Goal: Task Accomplishment & Management: Use online tool/utility

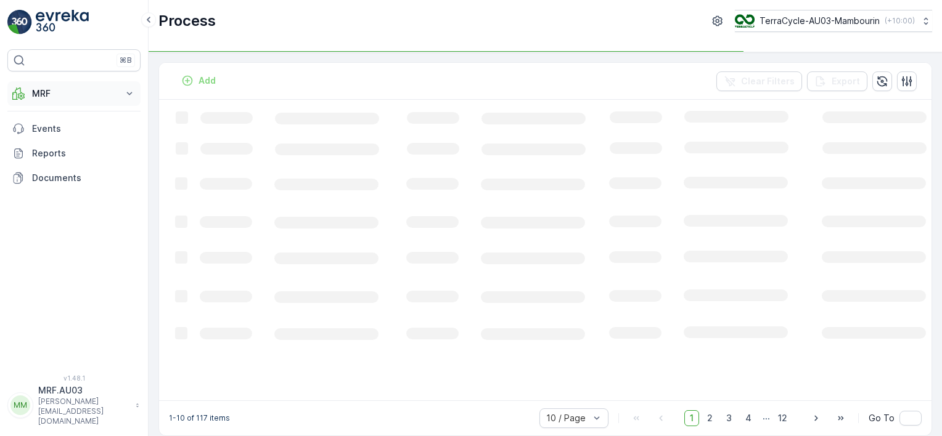
click at [131, 97] on icon at bounding box center [129, 94] width 12 height 12
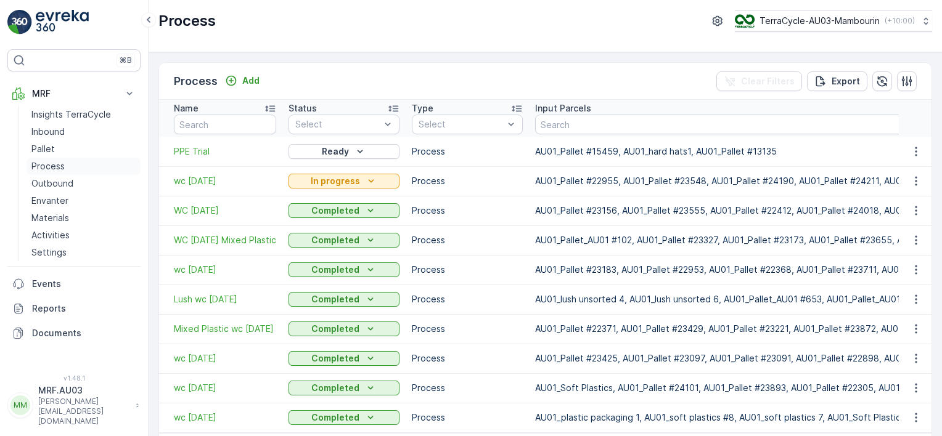
click at [58, 167] on p "Process" at bounding box center [47, 166] width 33 height 12
click at [200, 184] on span "wc [DATE]" at bounding box center [225, 181] width 102 height 12
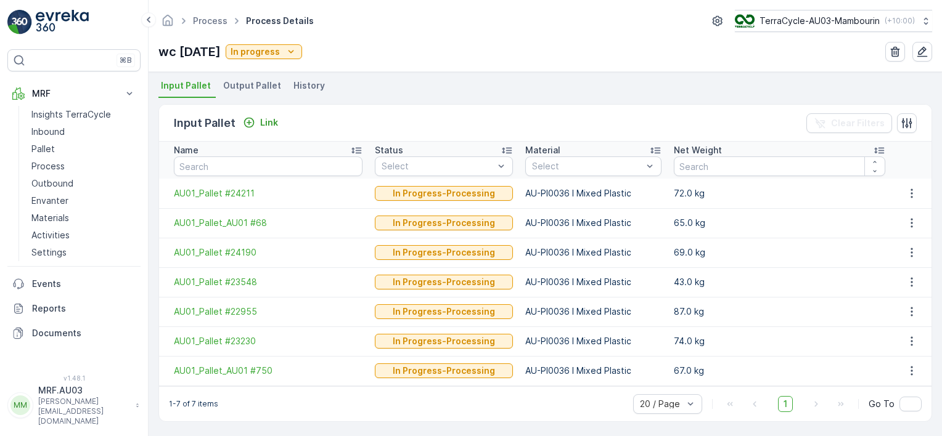
scroll to position [266, 0]
click at [250, 90] on span "Output Pallet" at bounding box center [252, 86] width 58 height 12
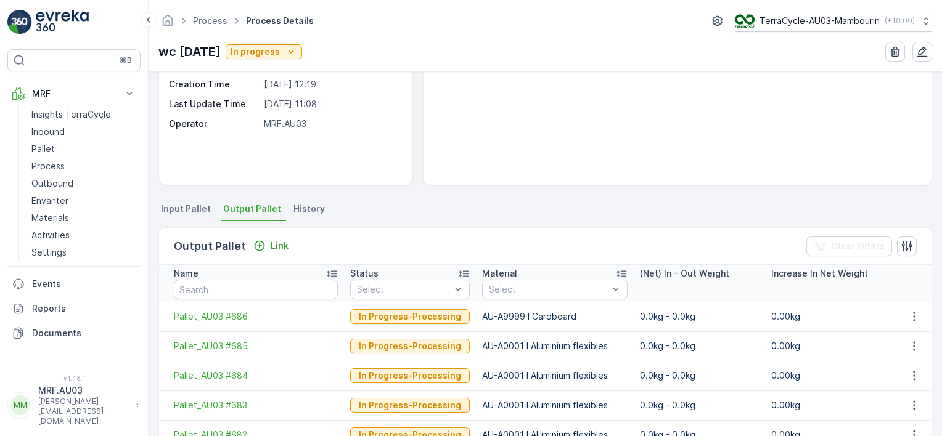
scroll to position [142, 0]
click at [57, 168] on p "Process" at bounding box center [47, 166] width 33 height 12
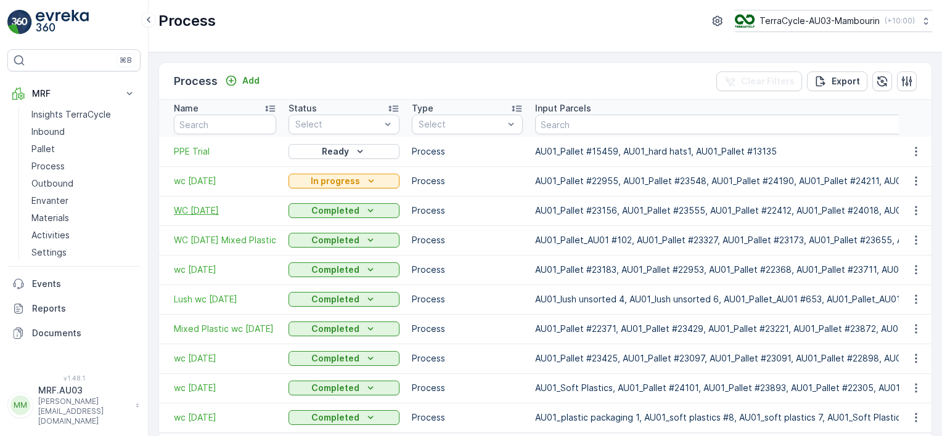
click at [205, 214] on span "WC [DATE]" at bounding box center [225, 211] width 102 height 12
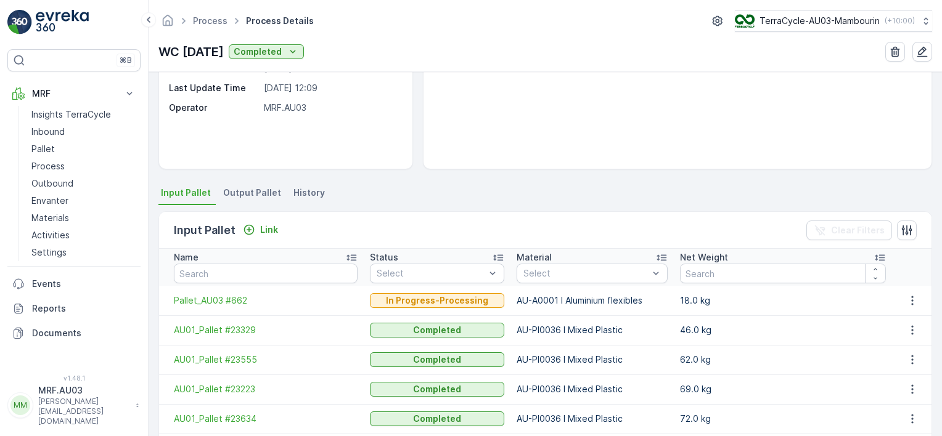
scroll to position [158, 0]
click at [243, 191] on span "Output Pallet" at bounding box center [252, 194] width 58 height 12
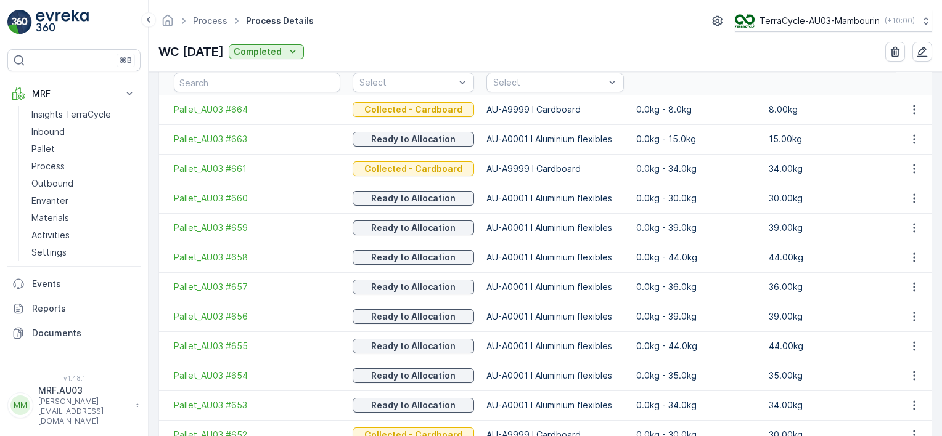
scroll to position [348, 0]
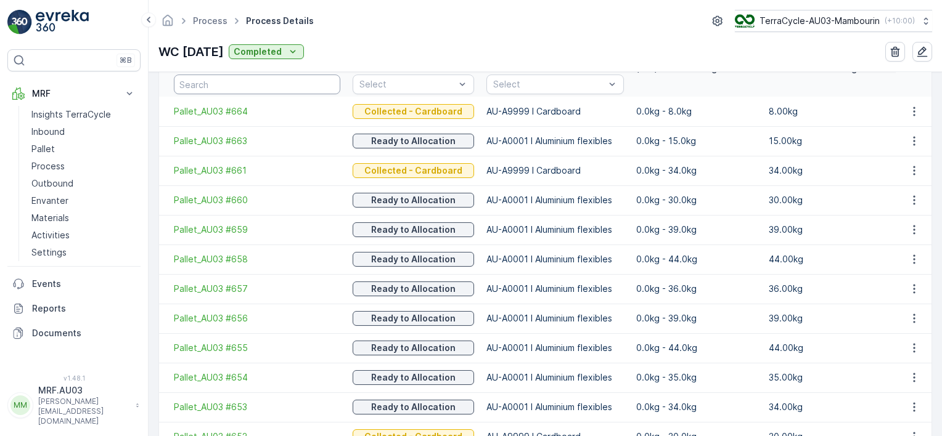
click at [230, 84] on input "text" at bounding box center [257, 85] width 166 height 20
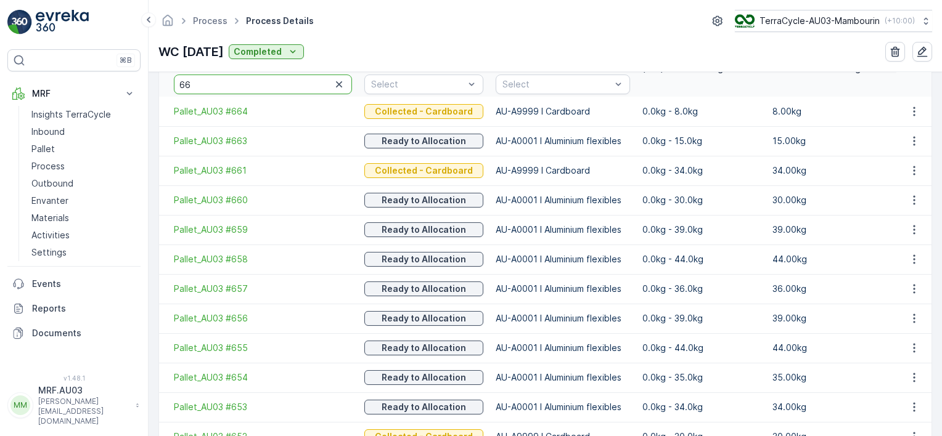
type input "662"
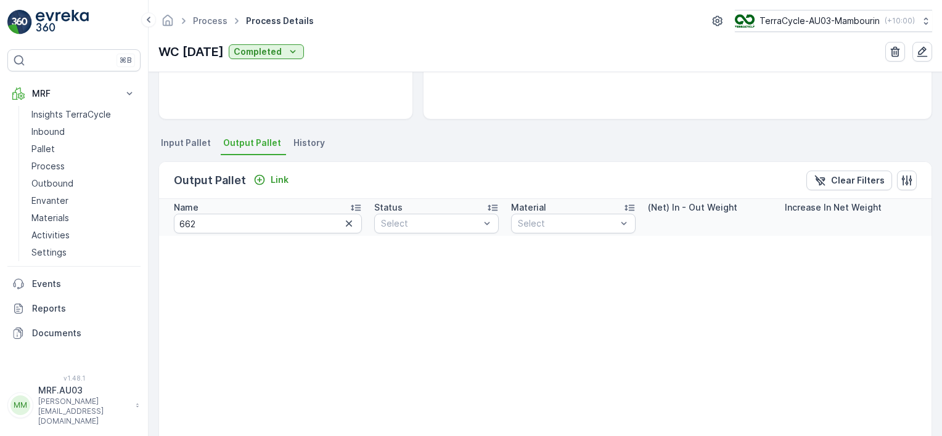
scroll to position [208, 0]
click at [346, 222] on icon "button" at bounding box center [349, 225] width 6 height 6
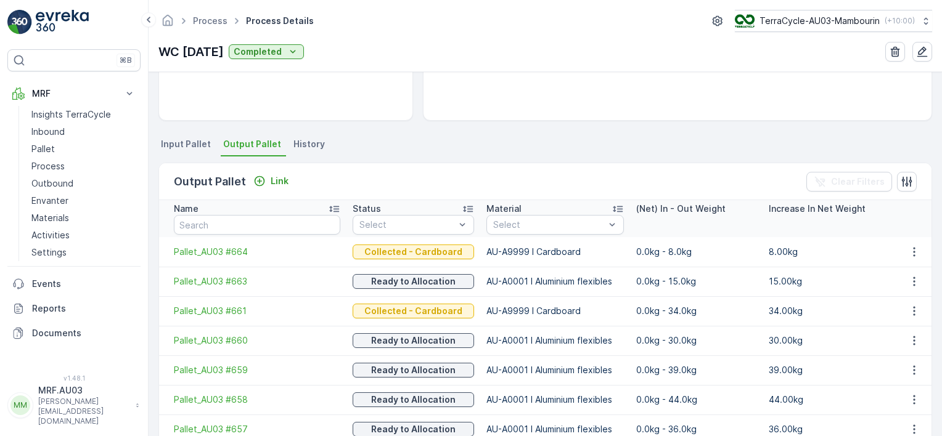
click at [197, 143] on span "Input Pallet" at bounding box center [186, 144] width 50 height 12
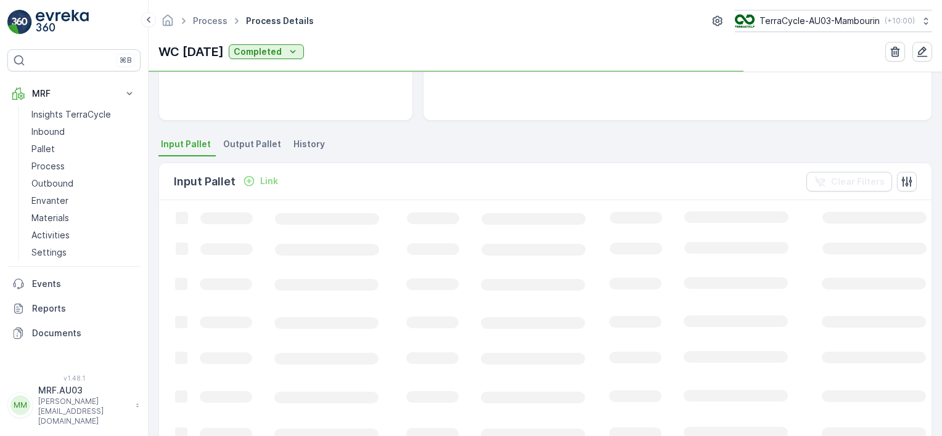
scroll to position [208, 0]
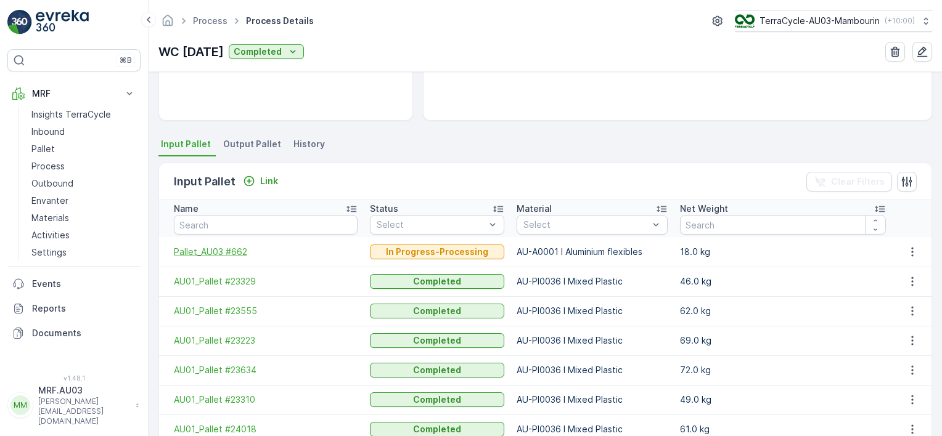
click at [223, 250] on span "Pallet_AU03 #662" at bounding box center [266, 252] width 184 height 12
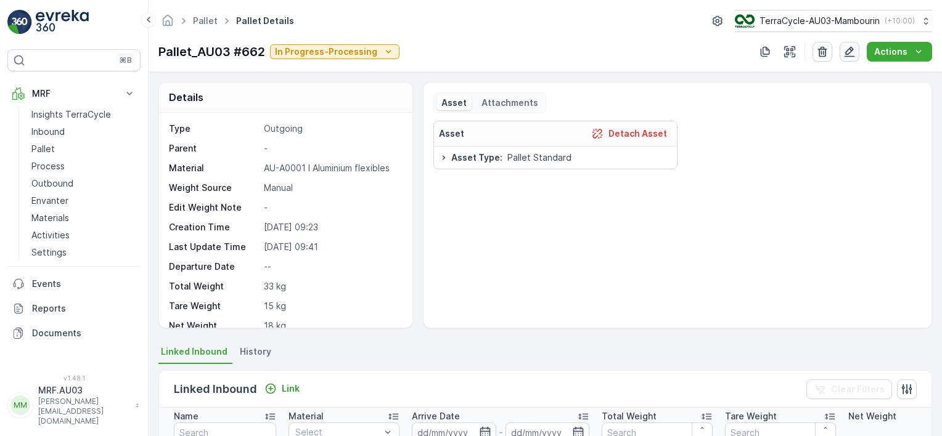
click at [852, 54] on icon "button" at bounding box center [849, 52] width 12 height 12
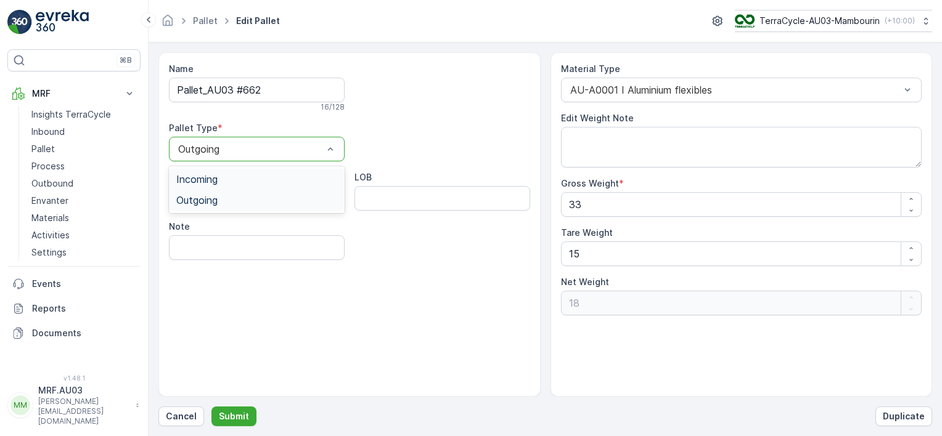
click at [265, 177] on div "Incoming" at bounding box center [256, 179] width 161 height 11
click at [227, 415] on p "Submit" at bounding box center [234, 416] width 30 height 12
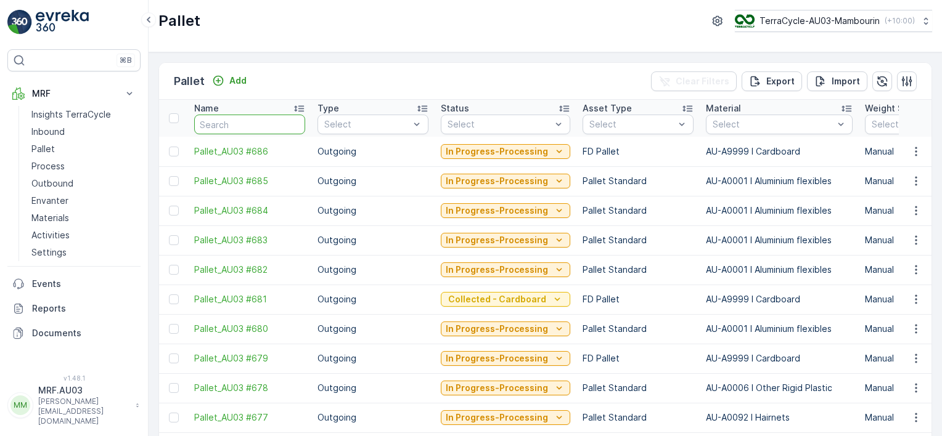
click at [250, 129] on input "text" at bounding box center [249, 125] width 111 height 20
type input "662"
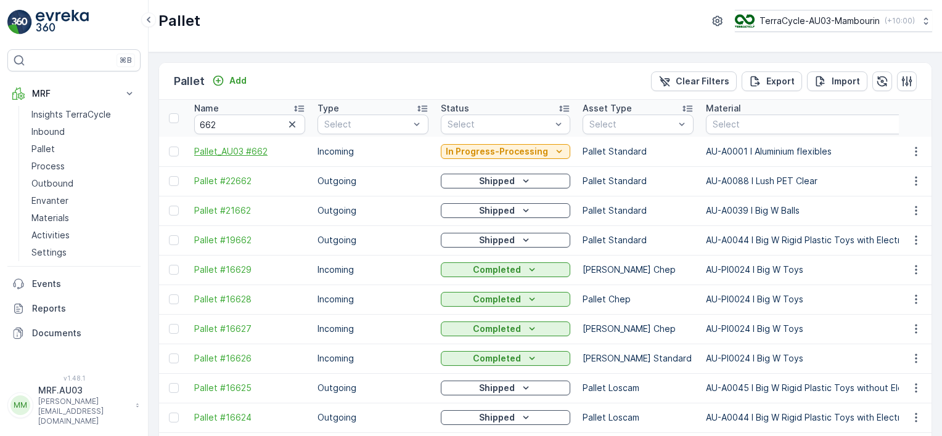
click at [234, 150] on span "Pallet_AU03 #662" at bounding box center [249, 151] width 111 height 12
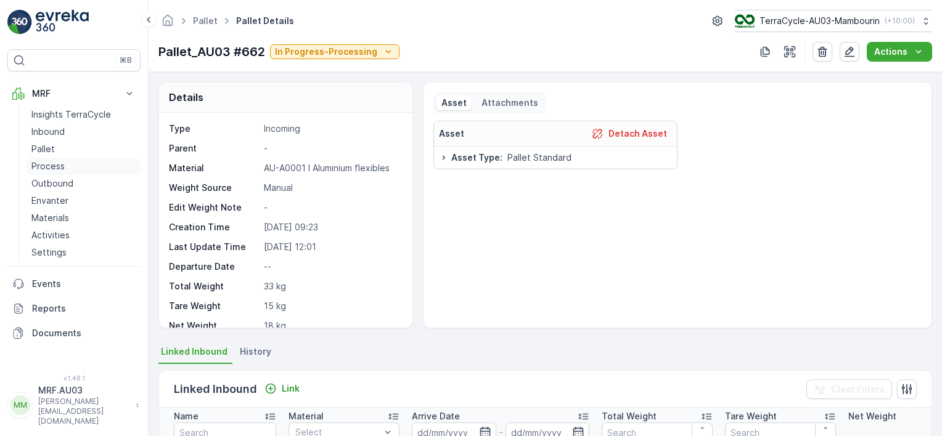
click at [65, 168] on link "Process" at bounding box center [84, 166] width 114 height 17
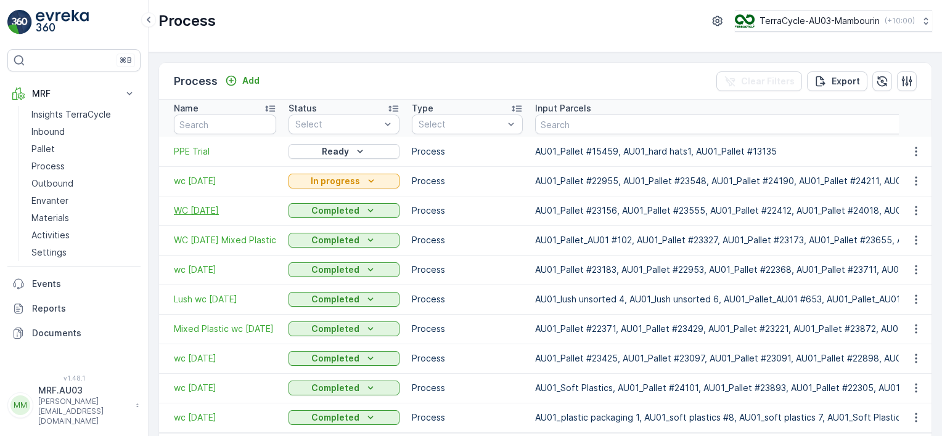
click at [203, 211] on span "WC [DATE]" at bounding box center [225, 211] width 102 height 12
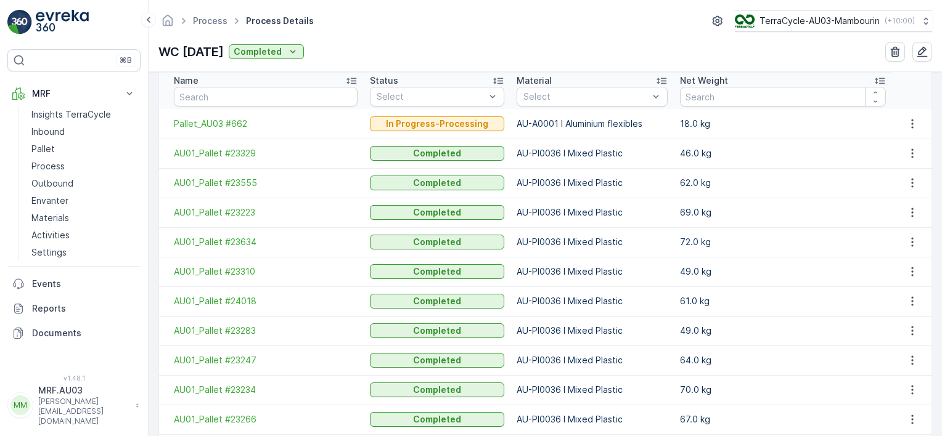
scroll to position [335, 0]
click at [231, 123] on span "Pallet_AU03 #662" at bounding box center [266, 124] width 184 height 12
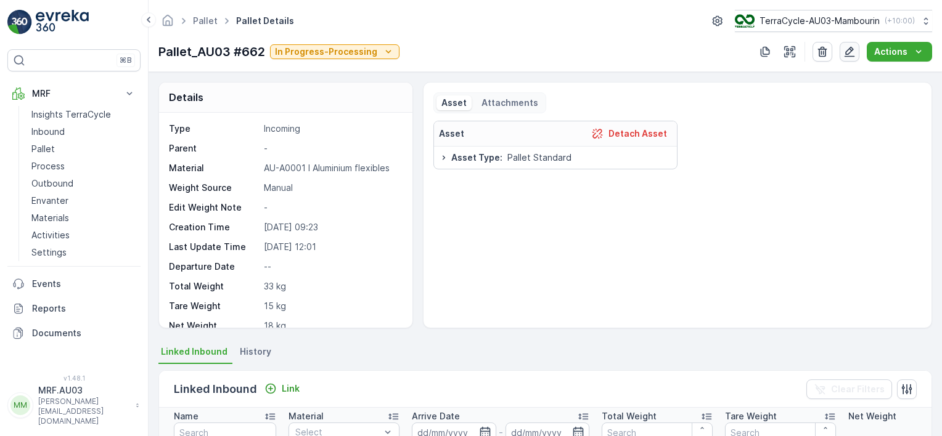
click at [845, 47] on icon "button" at bounding box center [849, 52] width 12 height 12
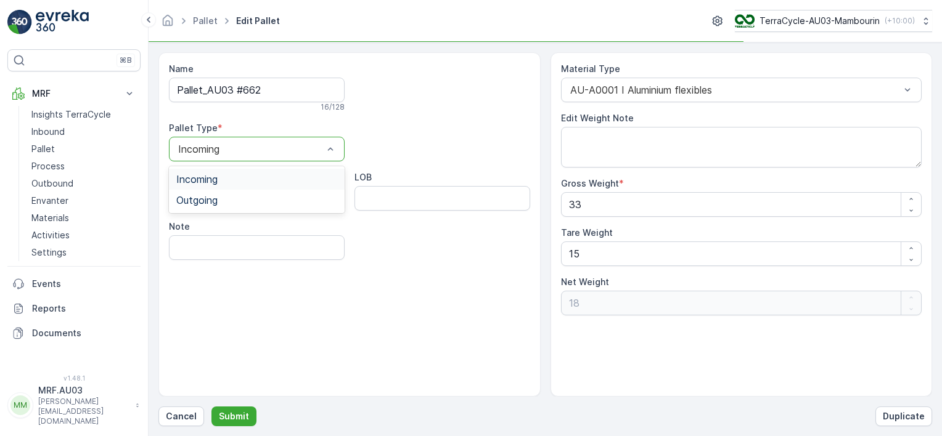
click at [321, 153] on div at bounding box center [250, 149] width 147 height 11
click at [245, 199] on div "Outgoing" at bounding box center [256, 200] width 161 height 11
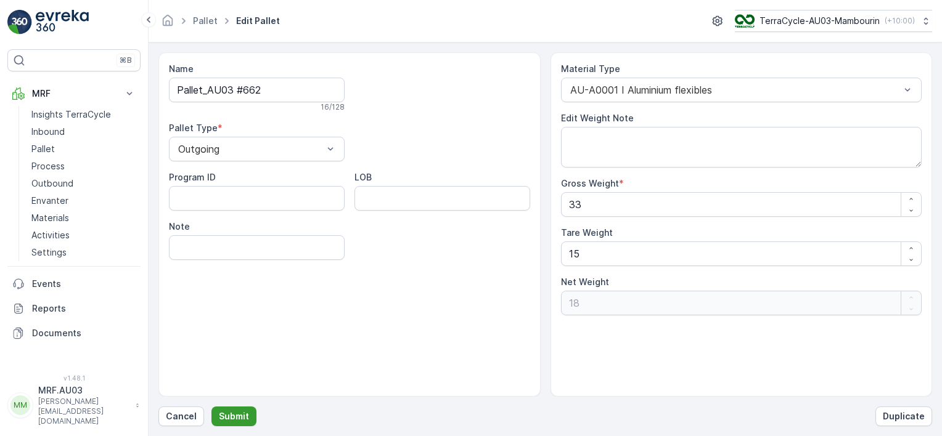
click at [227, 424] on button "Submit" at bounding box center [233, 417] width 45 height 20
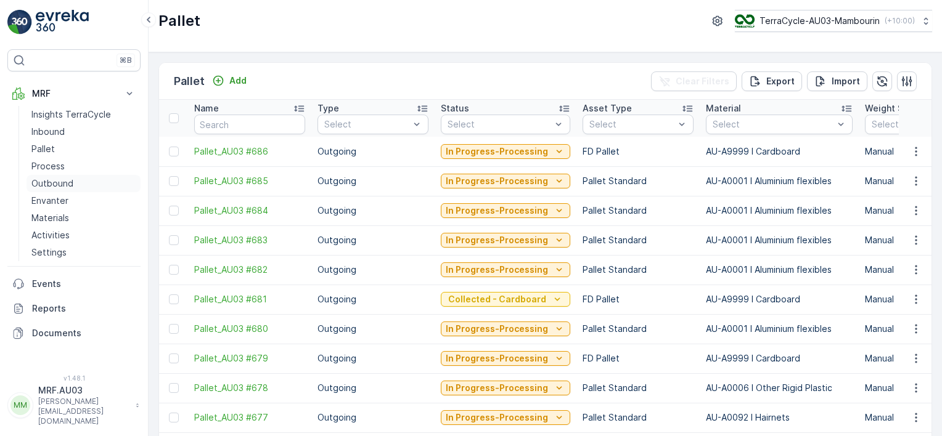
click at [57, 181] on p "Outbound" at bounding box center [52, 184] width 42 height 12
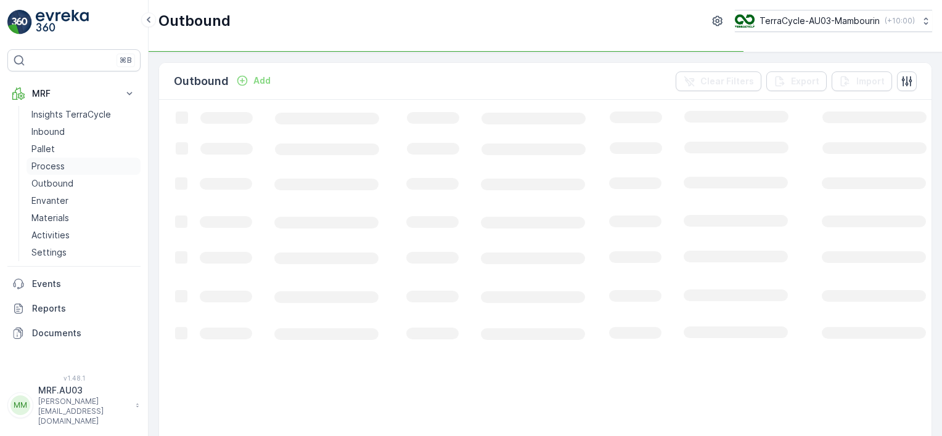
click at [57, 165] on p "Process" at bounding box center [47, 166] width 33 height 12
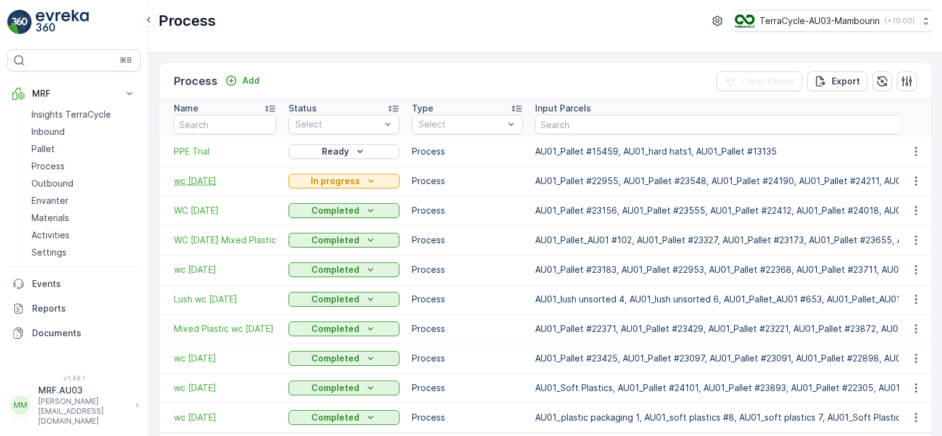
click at [203, 181] on span "wc [DATE]" at bounding box center [225, 181] width 102 height 12
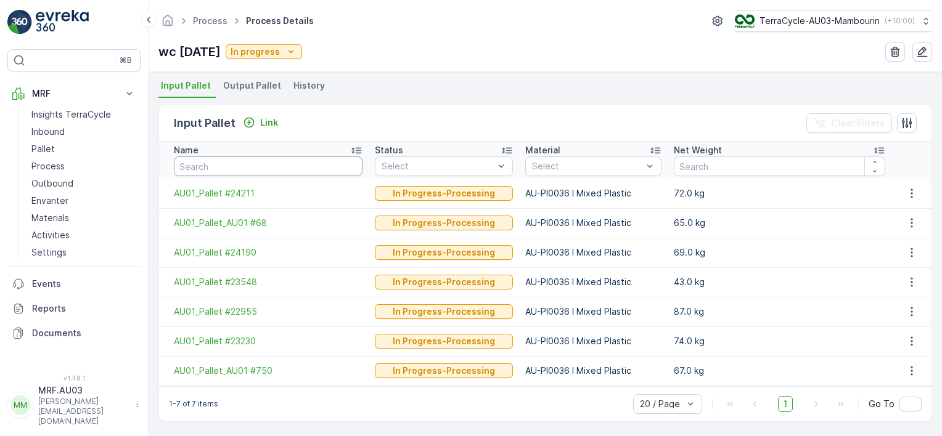
scroll to position [234, 0]
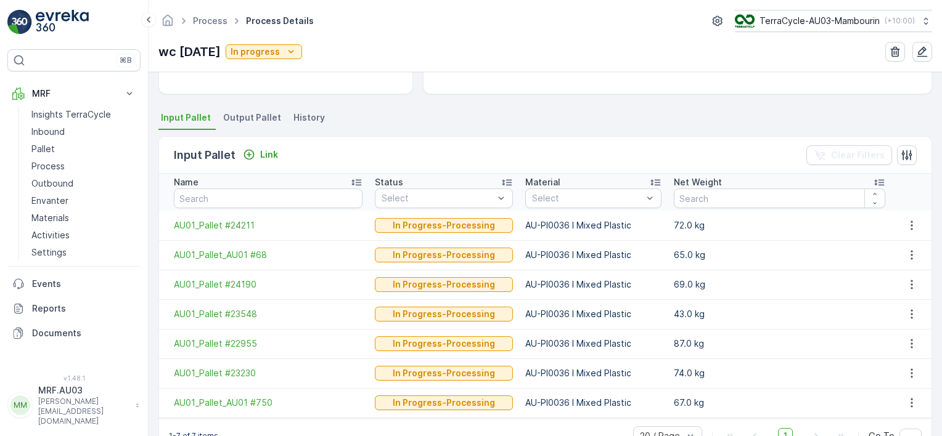
click at [256, 115] on span "Output Pallet" at bounding box center [252, 118] width 58 height 12
